Goal: Task Accomplishment & Management: Manage account settings

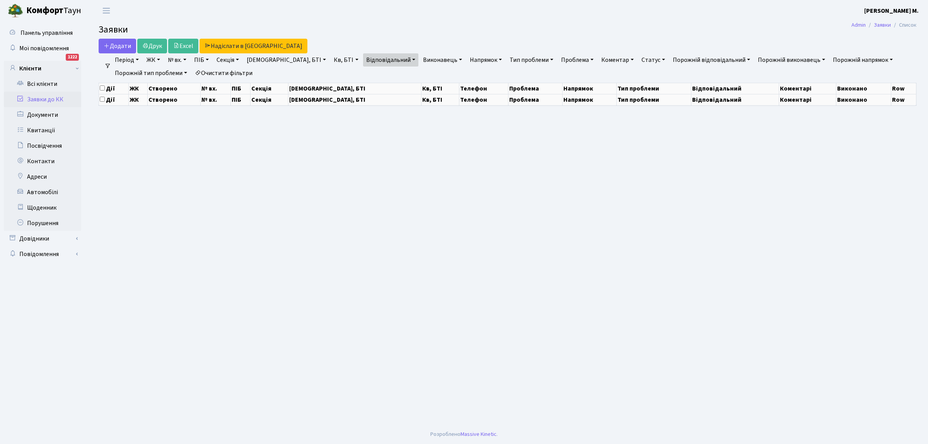
select select "25"
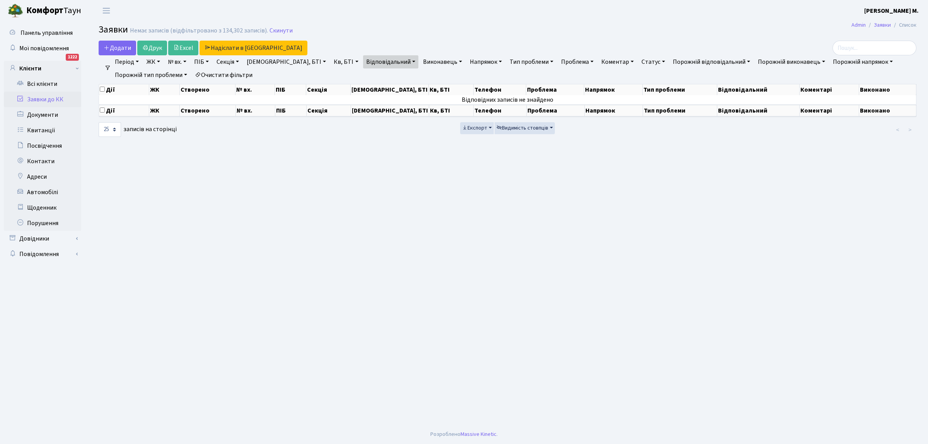
click at [43, 99] on link "Заявки до КК" at bounding box center [42, 99] width 77 height 15
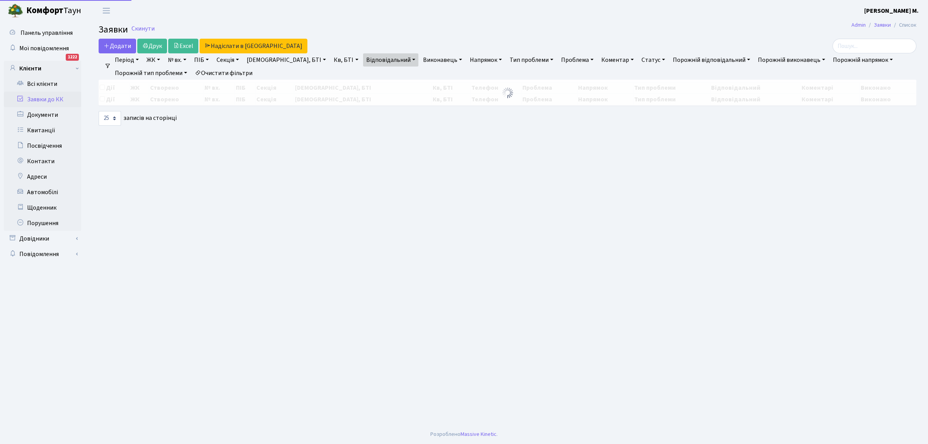
select select "25"
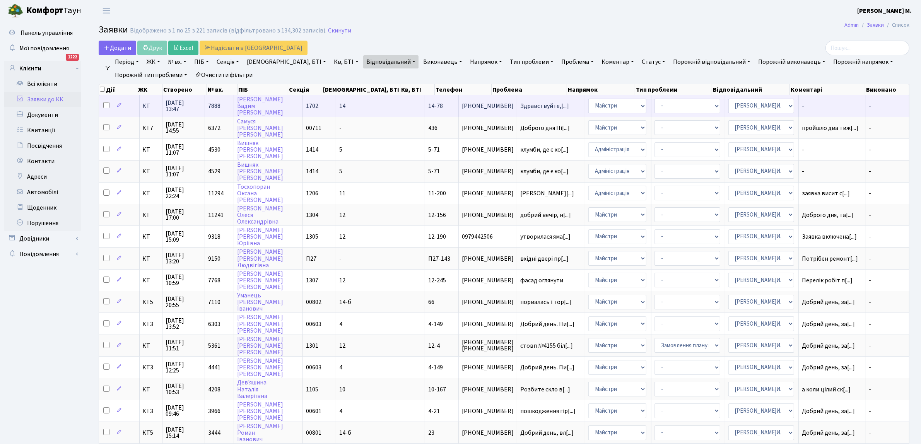
click at [425, 106] on td "14-78" at bounding box center [441, 105] width 33 height 21
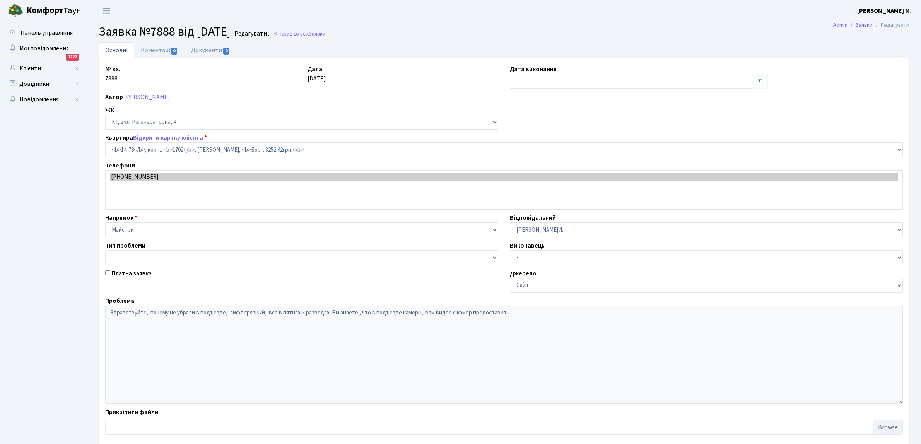
select select "7455"
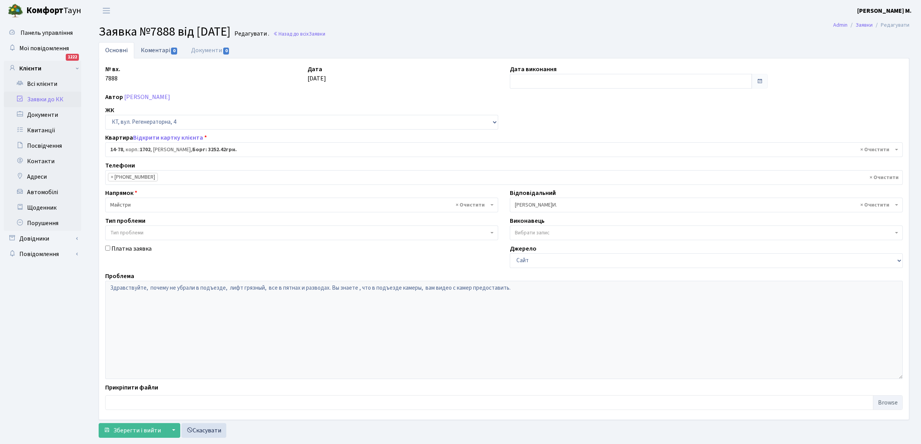
click at [171, 49] on span "0" at bounding box center [174, 51] width 6 height 7
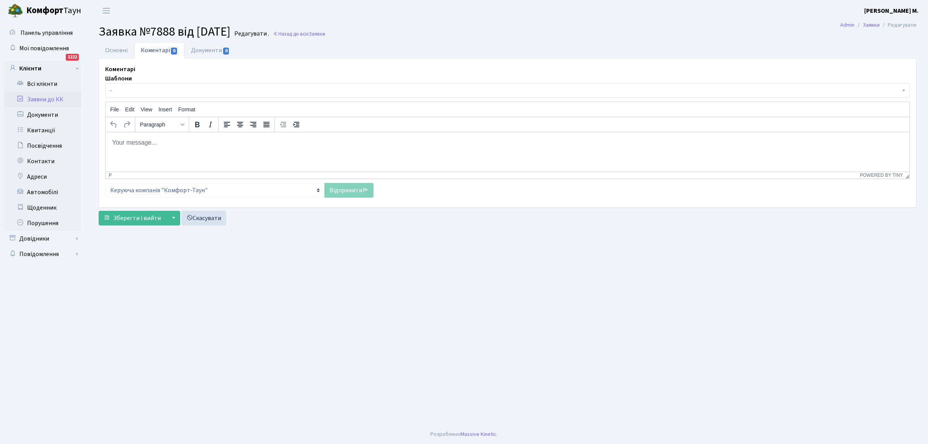
click at [133, 143] on body "Rich Text Area. Press ALT-0 for help." at bounding box center [508, 142] width 792 height 9
click at [325, 32] on span "Заявки" at bounding box center [317, 33] width 17 height 7
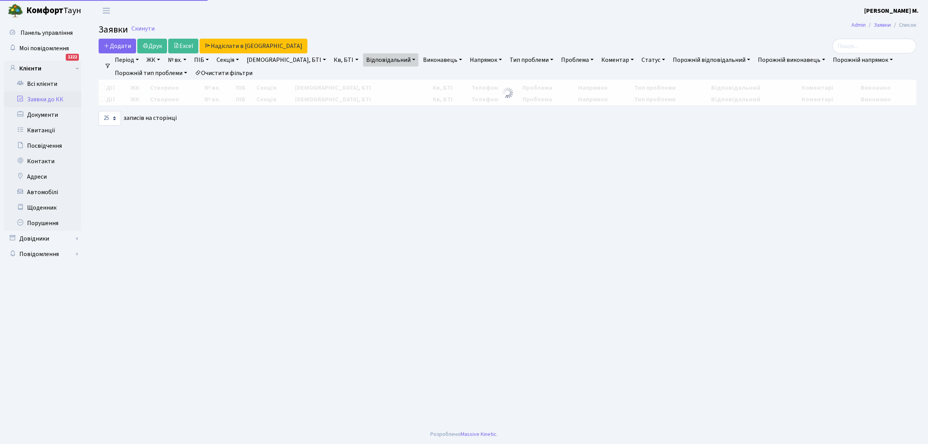
select select "25"
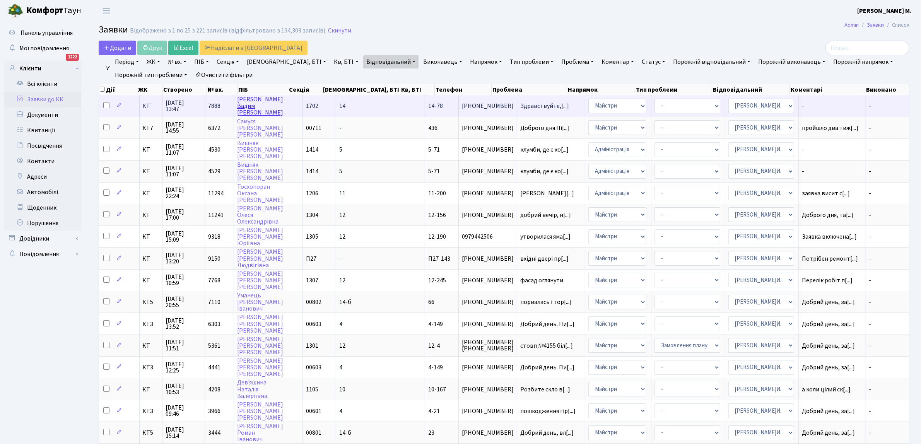
click at [262, 103] on link "[PERSON_NAME]" at bounding box center [260, 106] width 46 height 22
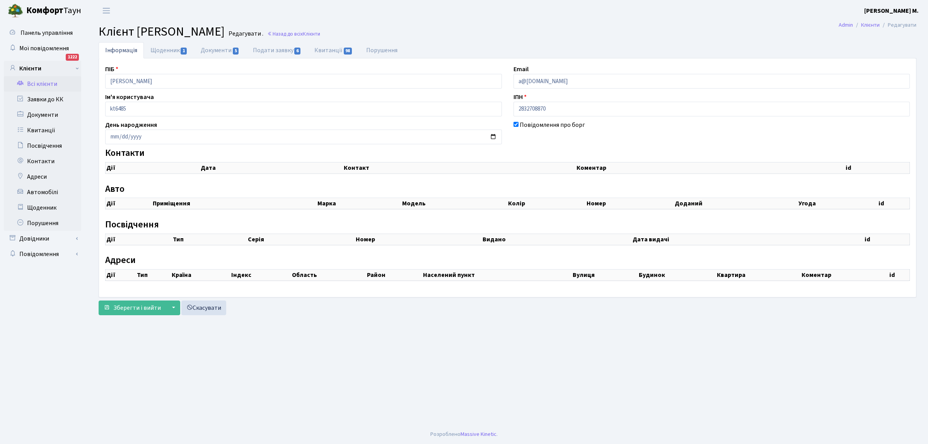
checkbox input "true"
select select "25"
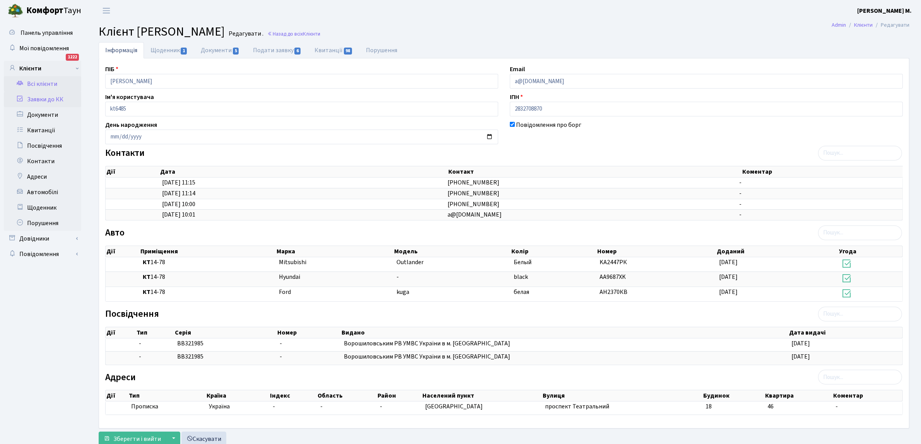
drag, startPoint x: 66, startPoint y: 100, endPoint x: 71, endPoint y: 97, distance: 5.4
click at [66, 99] on link "Заявки до КК" at bounding box center [42, 99] width 77 height 15
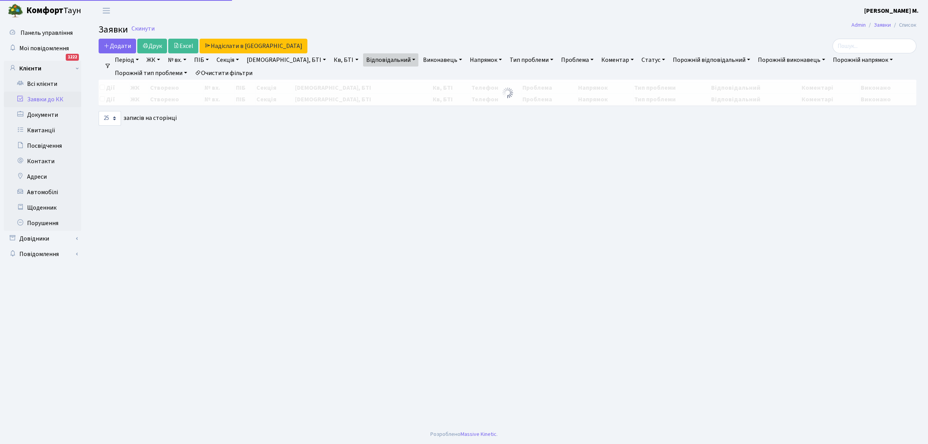
select select "25"
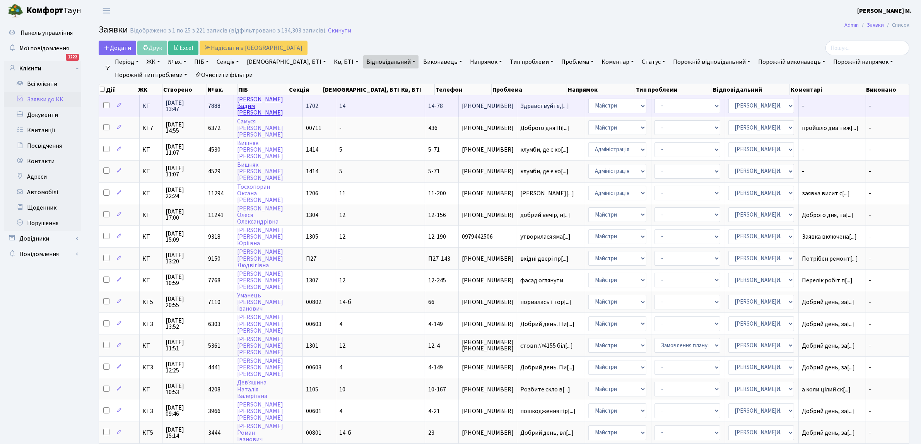
click at [252, 105] on link "Омельченко Вадим Олександрович" at bounding box center [260, 106] width 46 height 22
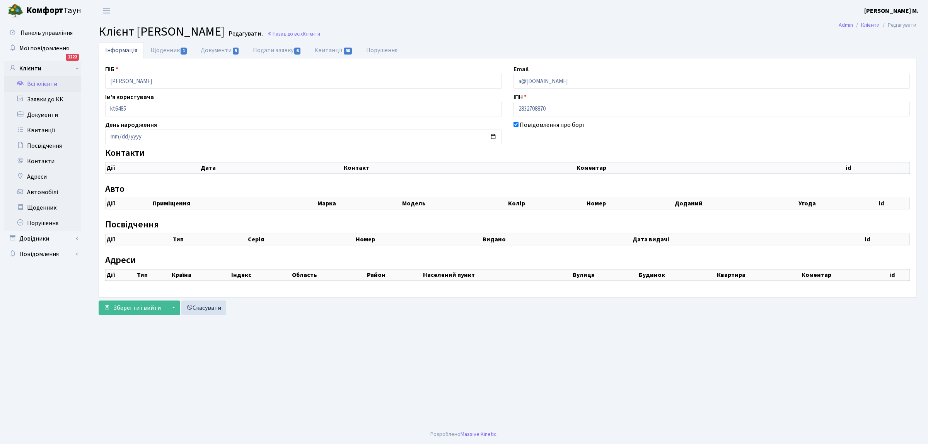
select select "25"
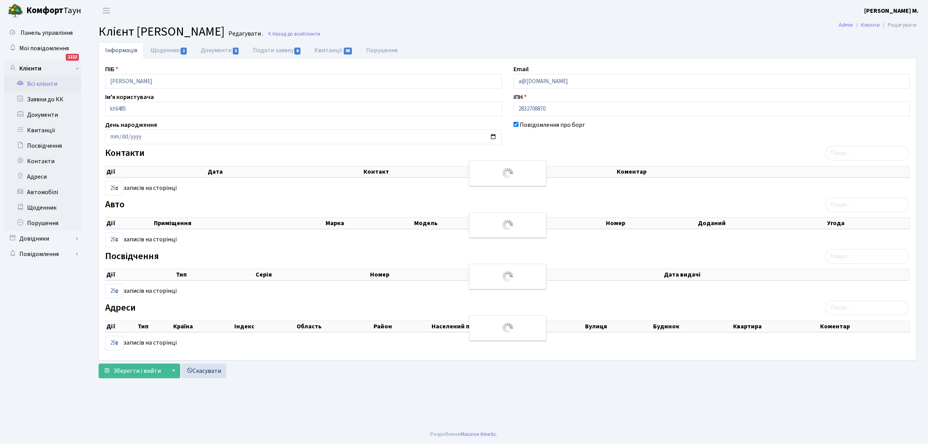
checkbox input "true"
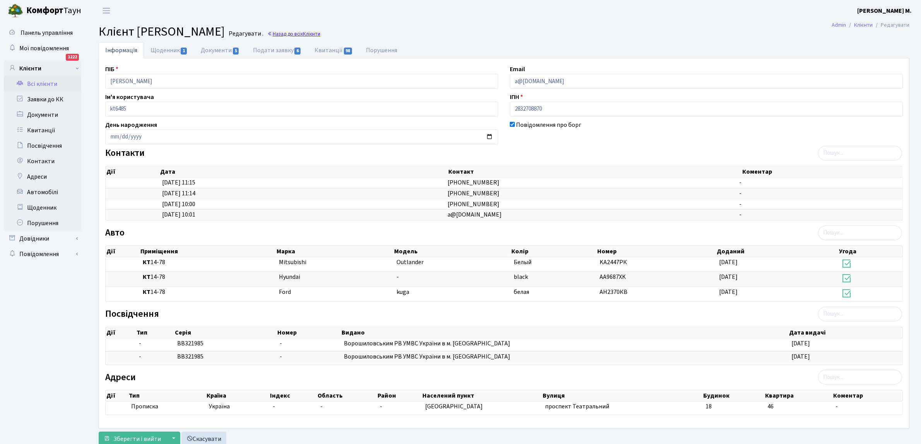
click at [320, 34] on link "Назад до всіх Клієнти" at bounding box center [293, 33] width 53 height 7
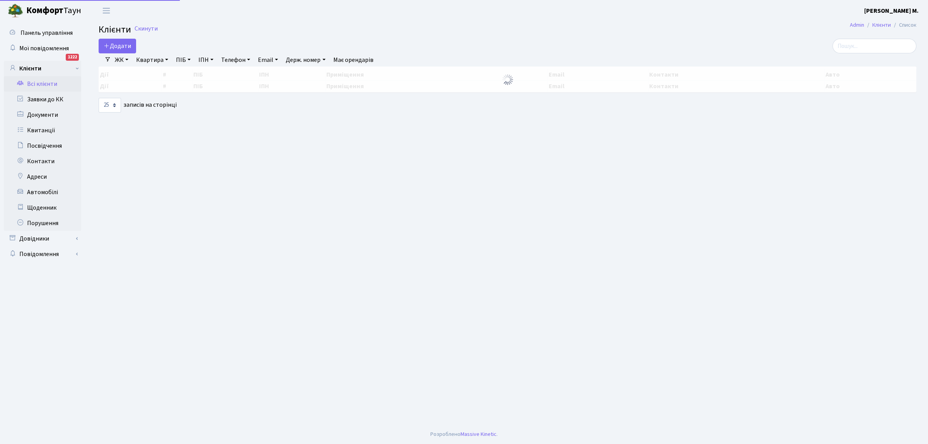
select select "25"
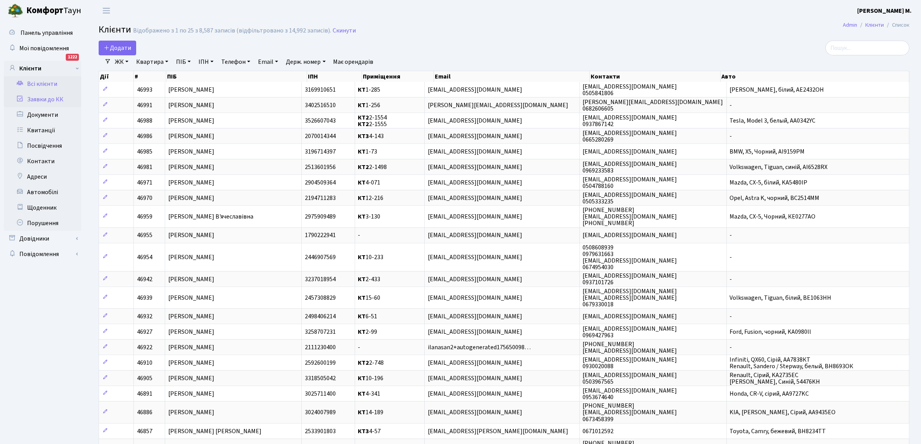
click at [61, 99] on link "Заявки до КК" at bounding box center [42, 99] width 77 height 15
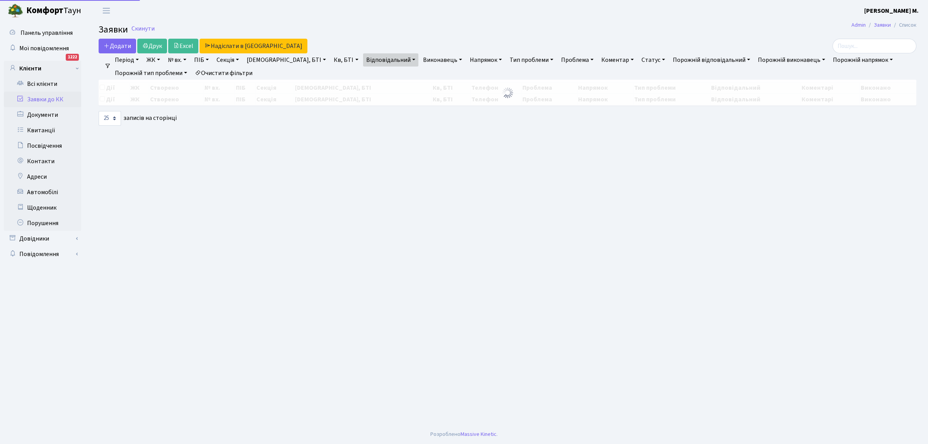
select select "25"
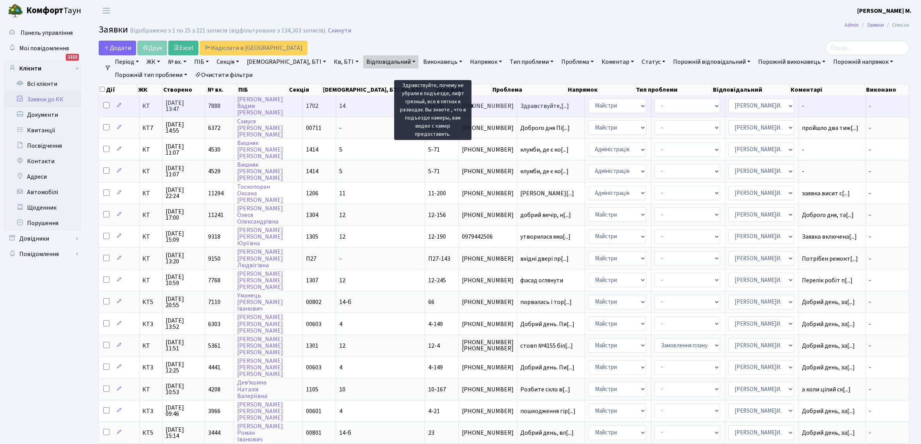
click at [520, 107] on span "Здравствуйте,[...]" at bounding box center [544, 106] width 49 height 9
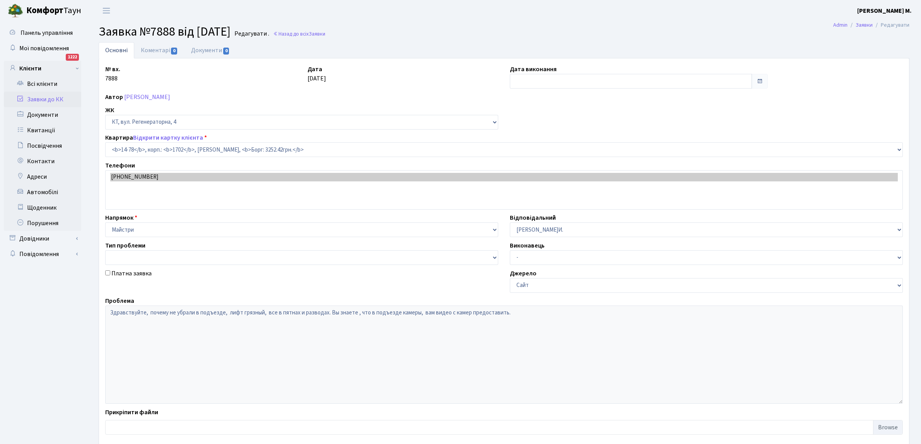
select select "7455"
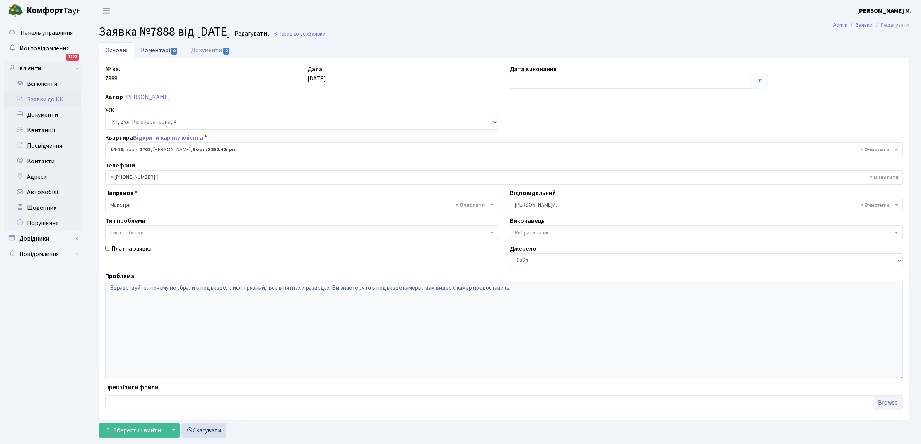
click at [153, 51] on link "Коментарі 0" at bounding box center [159, 50] width 50 height 16
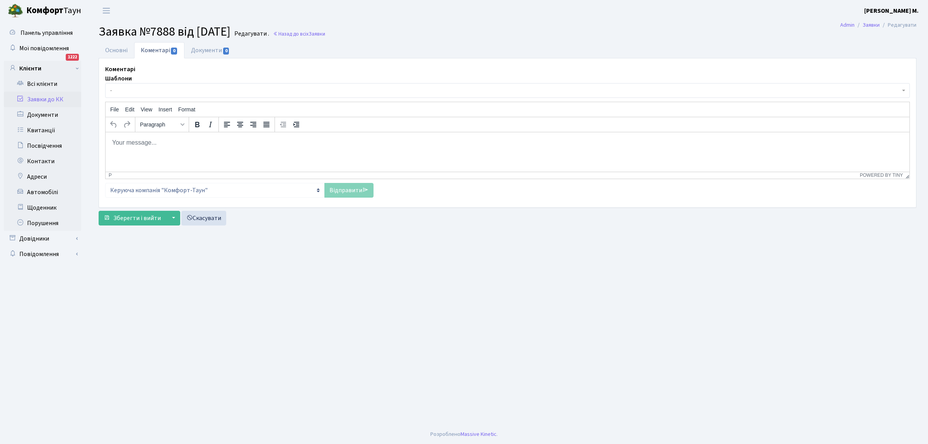
click at [117, 147] on html at bounding box center [508, 142] width 804 height 21
click at [284, 142] on p "Шановний Вадим Олександрович. Від тривалої експлуатації і ліфтовій кабіні" at bounding box center [508, 142] width 792 height 9
drag, startPoint x: 212, startPoint y: 143, endPoint x: 220, endPoint y: 157, distance: 16.0
click at [212, 143] on p "Шановний Вадим Олександрович. Від тривалої експлуатації в ліфтовій кабіні" at bounding box center [508, 142] width 792 height 9
drag, startPoint x: 369, startPoint y: 144, endPoint x: 368, endPoint y: 149, distance: 4.7
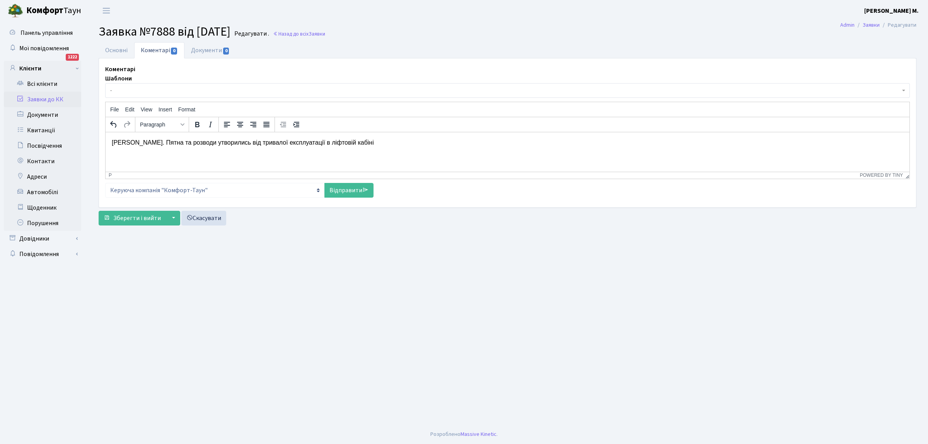
click at [368, 146] on p "Шановний Вадим Олександрович. Пятна та розводи утворились від тривалої експлуат…" at bounding box center [508, 142] width 792 height 9
click at [477, 142] on p "Шановний Вадим Олександрович. Пятна та розводи утворились від тривалої експлуат…" at bounding box center [508, 142] width 792 height 9
click at [570, 143] on p "Шановний Вадим Олександрович. Пятна та розводи утворились від тривалої експлуат…" at bounding box center [508, 142] width 792 height 9
click at [350, 188] on link "Відправити" at bounding box center [349, 190] width 49 height 15
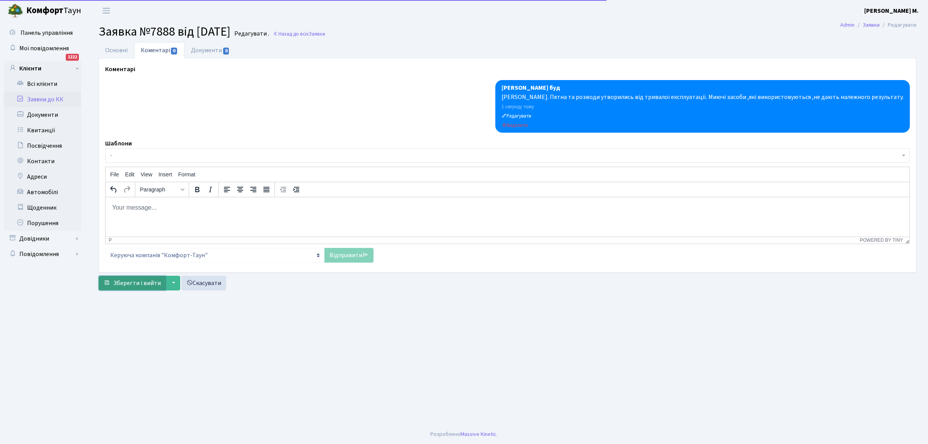
click at [138, 282] on span "Зберегти і вийти" at bounding box center [137, 283] width 48 height 9
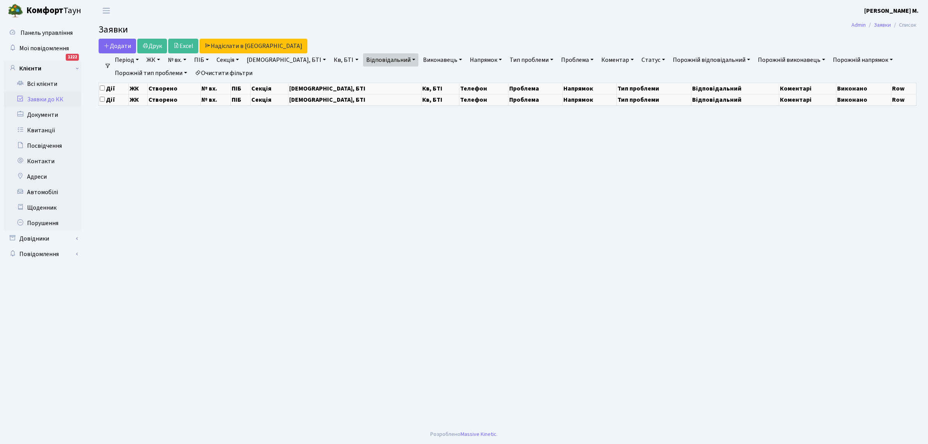
select select "25"
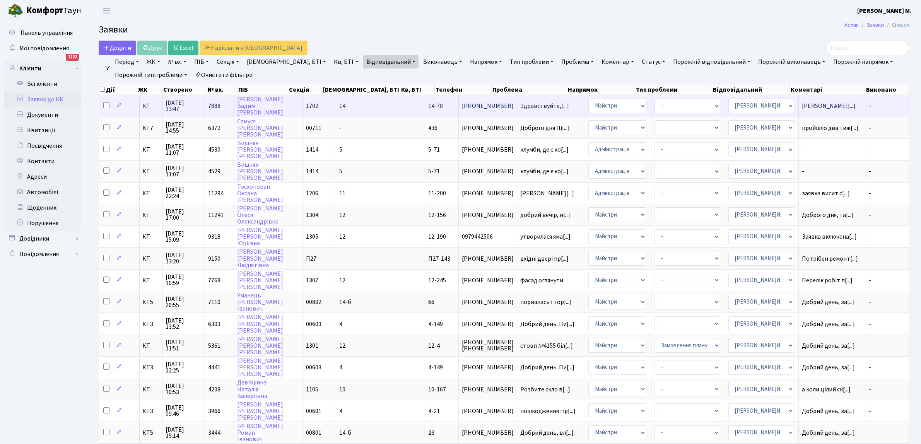
click at [462, 105] on span "[PHONE_NUMBER]" at bounding box center [488, 106] width 52 height 6
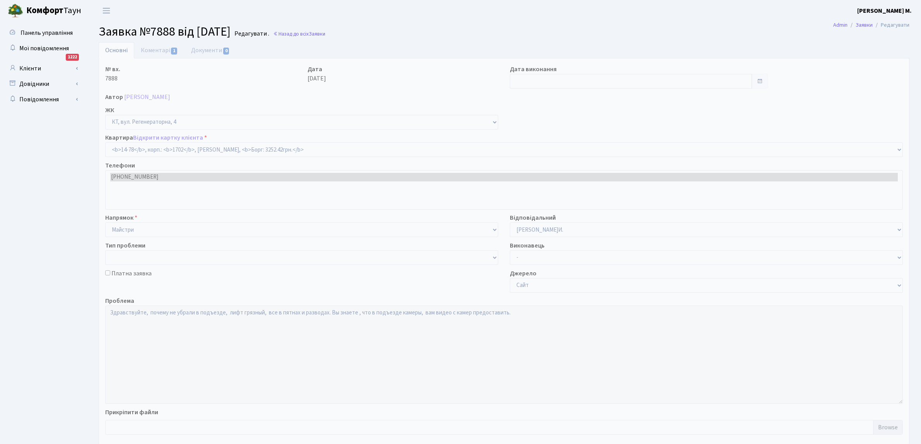
select select "7455"
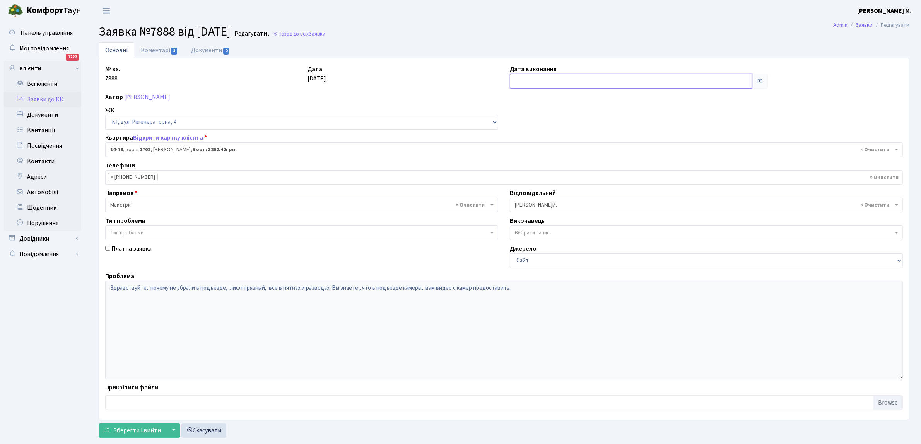
click at [529, 85] on input "text" at bounding box center [631, 81] width 242 height 15
click at [552, 141] on td "11" at bounding box center [553, 144] width 12 height 12
type input "11.09.2025"
click at [130, 430] on span "Зберегти і вийти" at bounding box center [137, 430] width 48 height 9
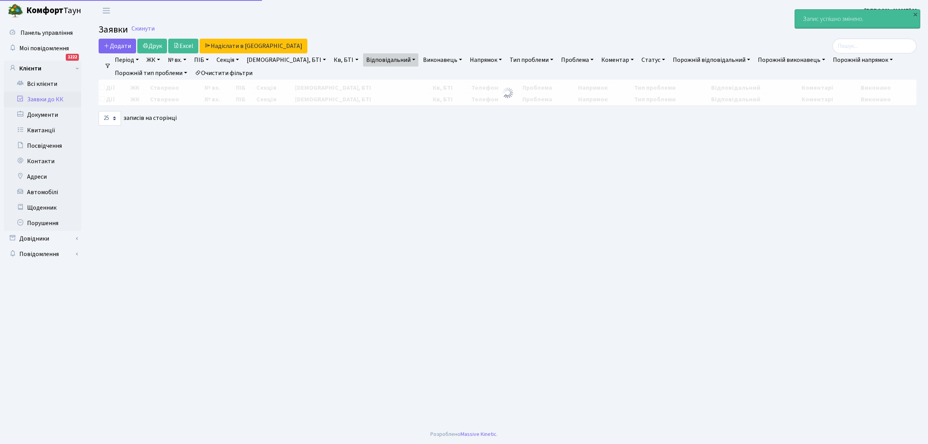
select select "25"
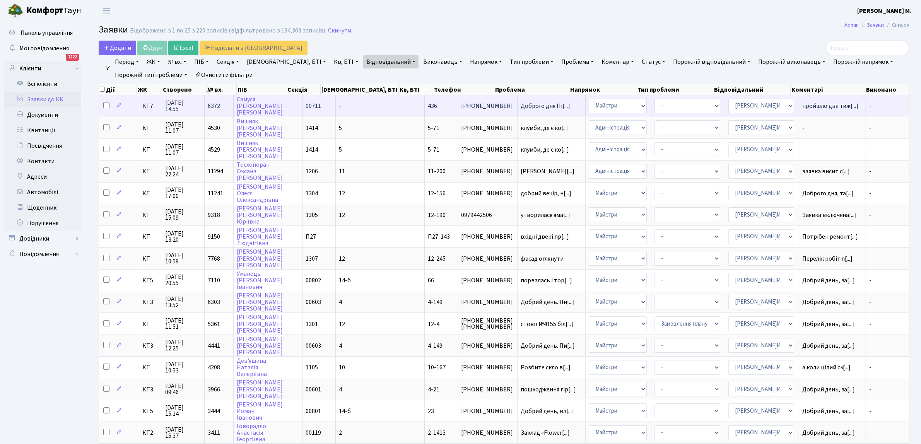
click at [530, 106] on span "Доброго дня Пі[...]" at bounding box center [551, 106] width 61 height 6
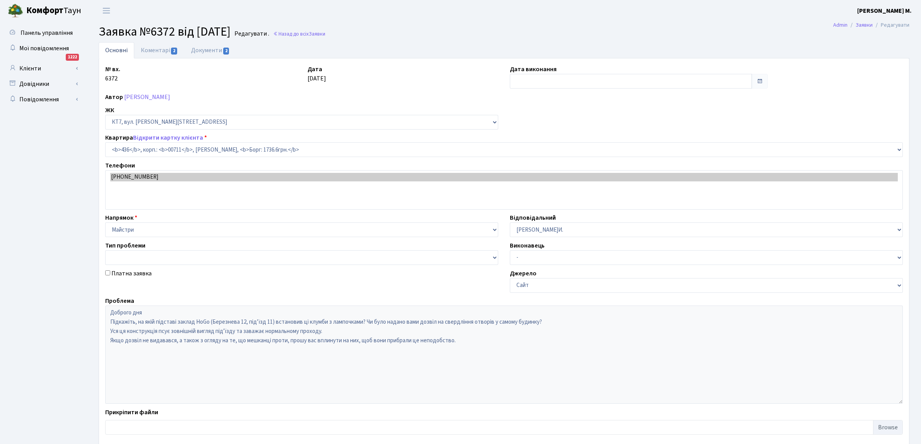
select select "19019"
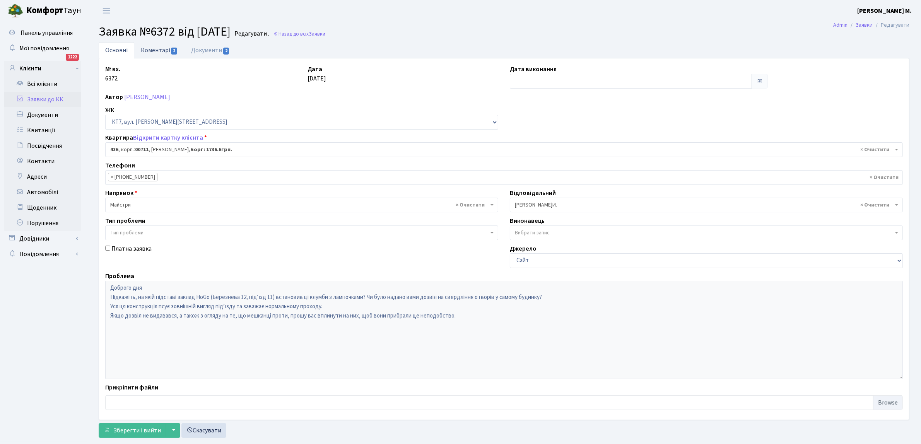
click at [173, 48] on span "2" at bounding box center [174, 51] width 6 height 7
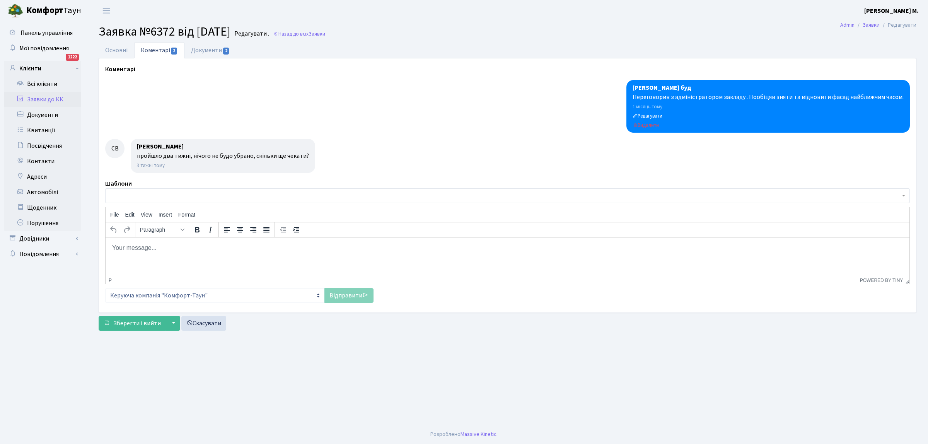
click at [117, 249] on body "Rich Text Area. Press ALT-0 for help." at bounding box center [508, 247] width 792 height 9
drag, startPoint x: 149, startPoint y: 248, endPoint x: 250, endPoint y: 532, distance: 301.0
click at [149, 248] on p "Складено акт пошкодження фасаду" at bounding box center [508, 247] width 792 height 9
click at [226, 248] on p "Складено акт про пошкодження фасаду" at bounding box center [508, 247] width 792 height 9
click at [348, 295] on link "Відправити" at bounding box center [349, 295] width 49 height 15
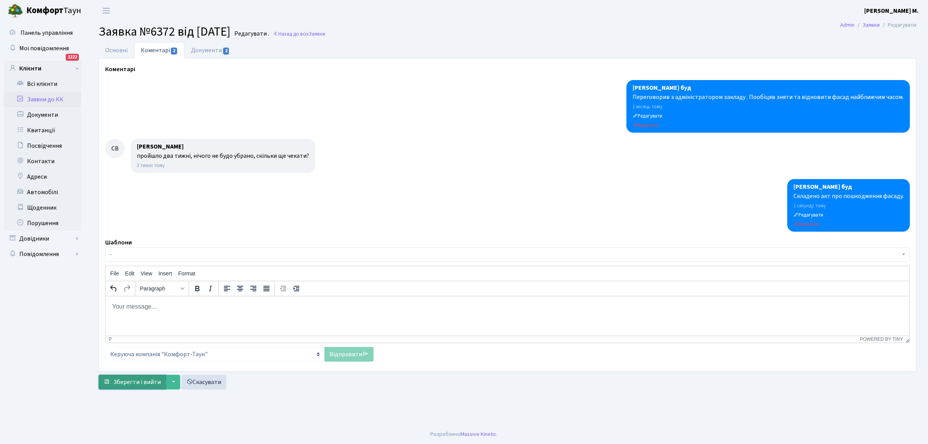
click at [122, 382] on span "Зберегти і вийти" at bounding box center [137, 382] width 48 height 9
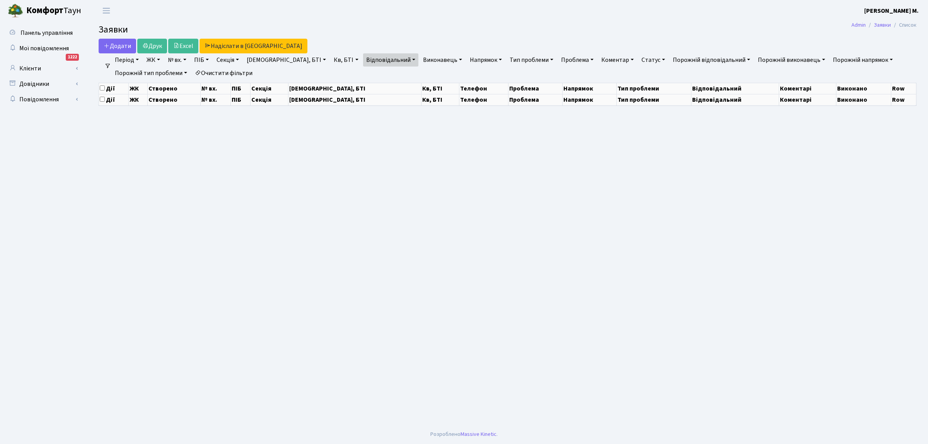
select select "25"
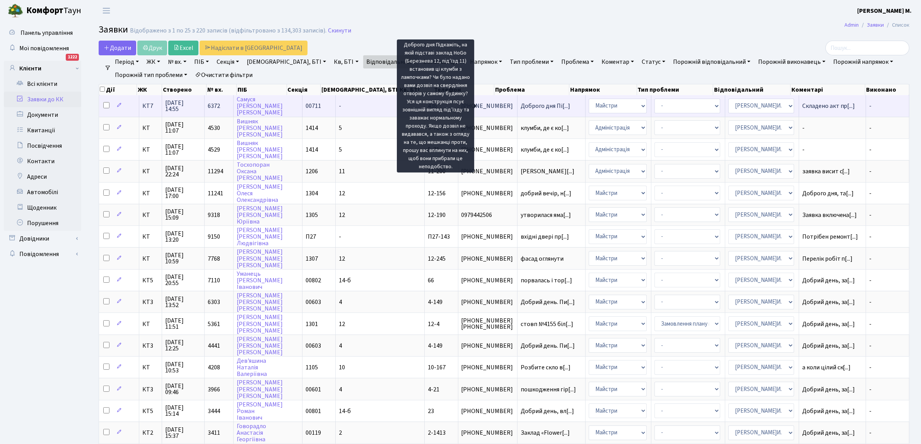
click at [521, 105] on span "Доброго дня Пі[...]" at bounding box center [546, 106] width 50 height 9
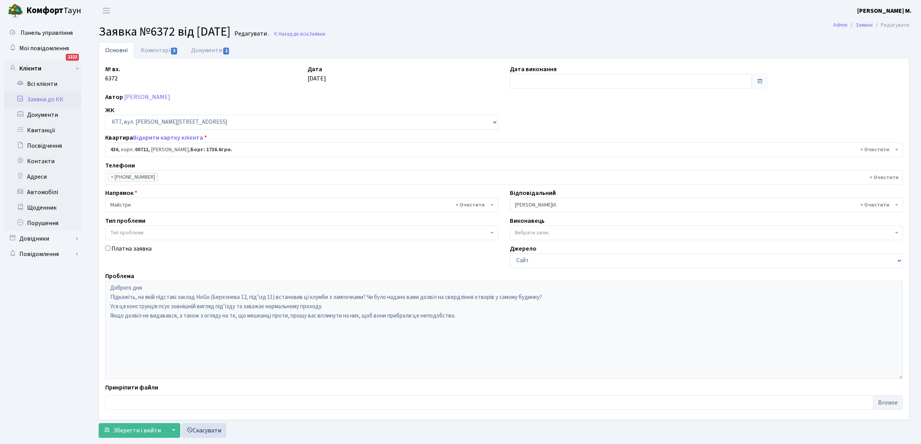
select select "19019"
click at [531, 77] on input "text" at bounding box center [631, 81] width 242 height 15
click at [551, 143] on td "11" at bounding box center [553, 144] width 12 height 12
type input "11.09.2025"
click at [129, 431] on span "Зберегти і вийти" at bounding box center [137, 430] width 48 height 9
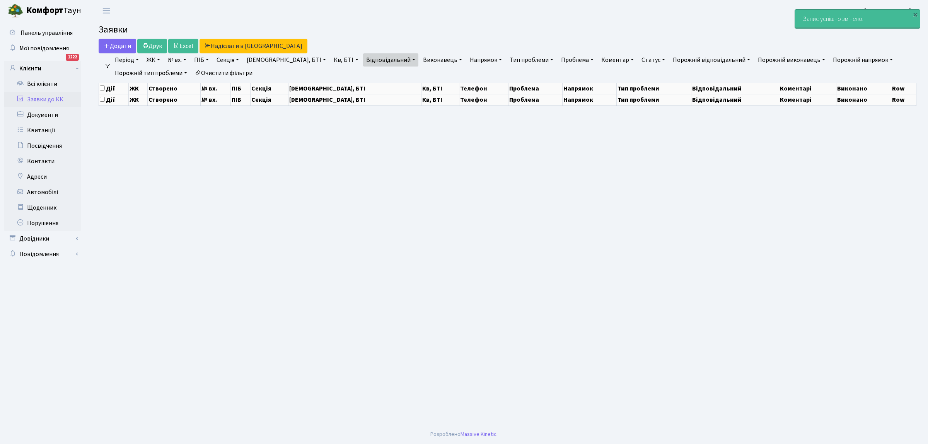
select select "25"
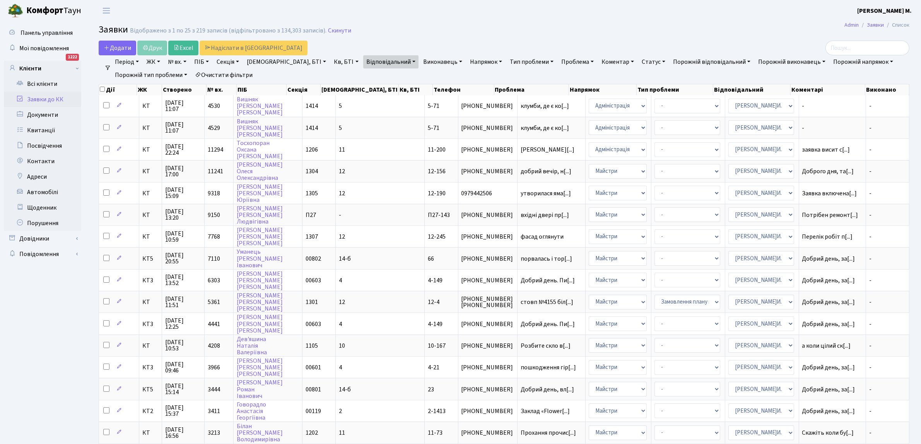
drag, startPoint x: 0, startPoint y: 440, endPoint x: 0, endPoint y: 463, distance: 23.2
click at [0, 444] on html "[PERSON_NAME] [PERSON_NAME] М. Мій обліковий запис Вийти Панель управління Мої …" at bounding box center [460, 343] width 921 height 687
